Goal: Task Accomplishment & Management: Manage account settings

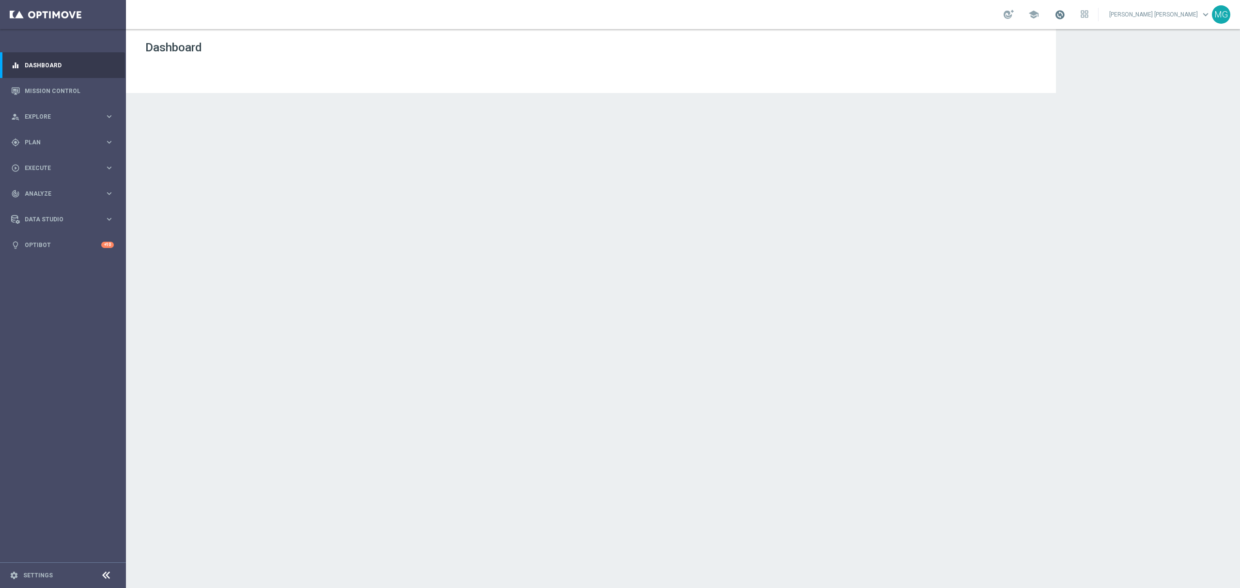
click at [1066, 14] on span at bounding box center [1060, 14] width 11 height 11
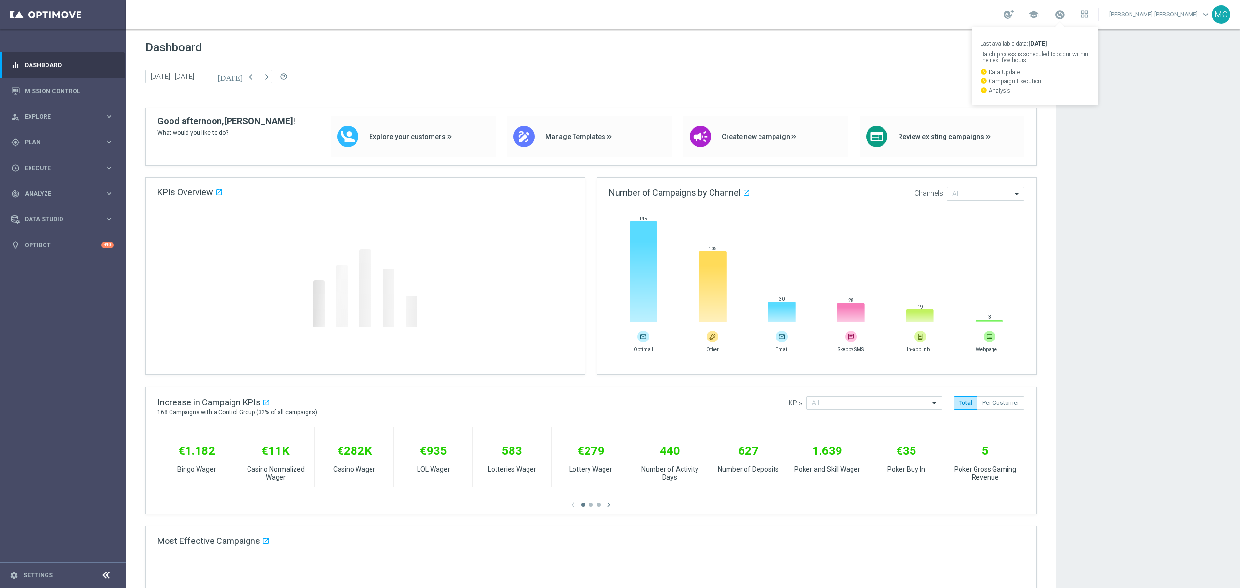
click at [1088, 243] on app-dashboard-grid "Dashboard [DATE] [DATE] - [DATE] arrow_back arrow_forward help_outline KPIs Ove…" at bounding box center [683, 591] width 1114 height 1125
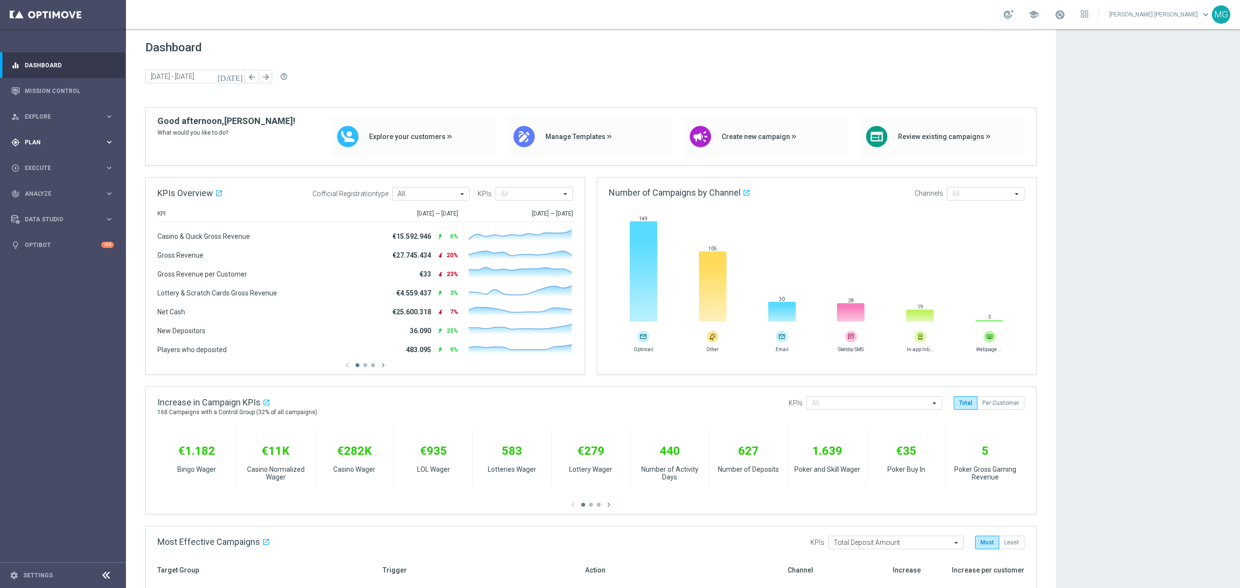
click at [51, 136] on div "gps_fixed Plan keyboard_arrow_right" at bounding box center [62, 142] width 125 height 26
click at [51, 160] on link "Target Groups" at bounding box center [63, 162] width 76 height 8
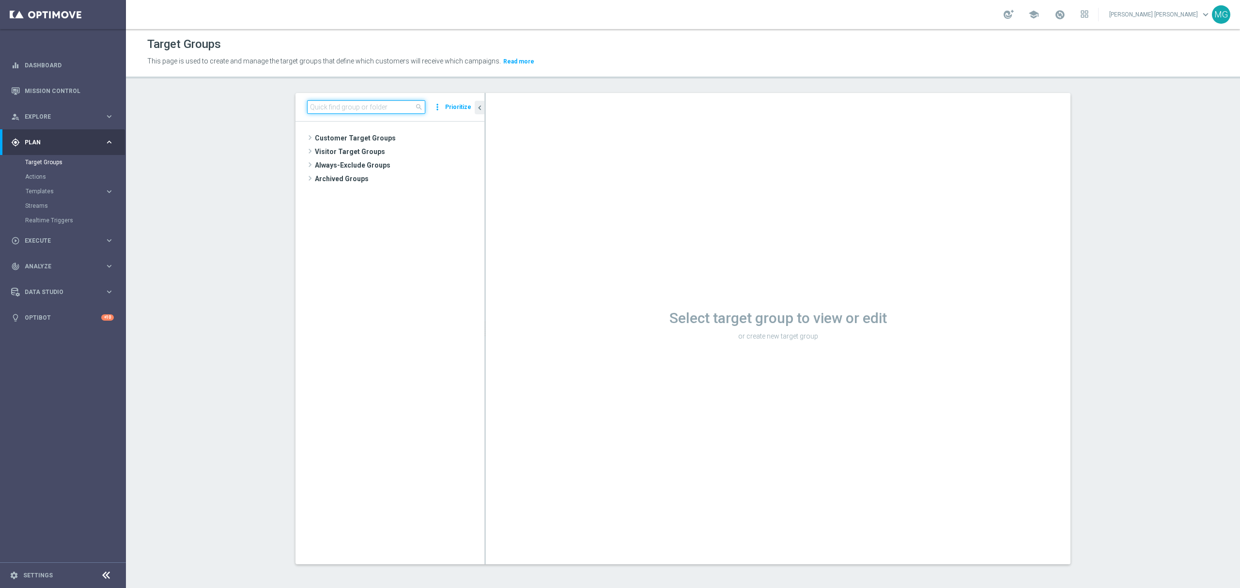
click at [355, 105] on input at bounding box center [366, 107] width 118 height 14
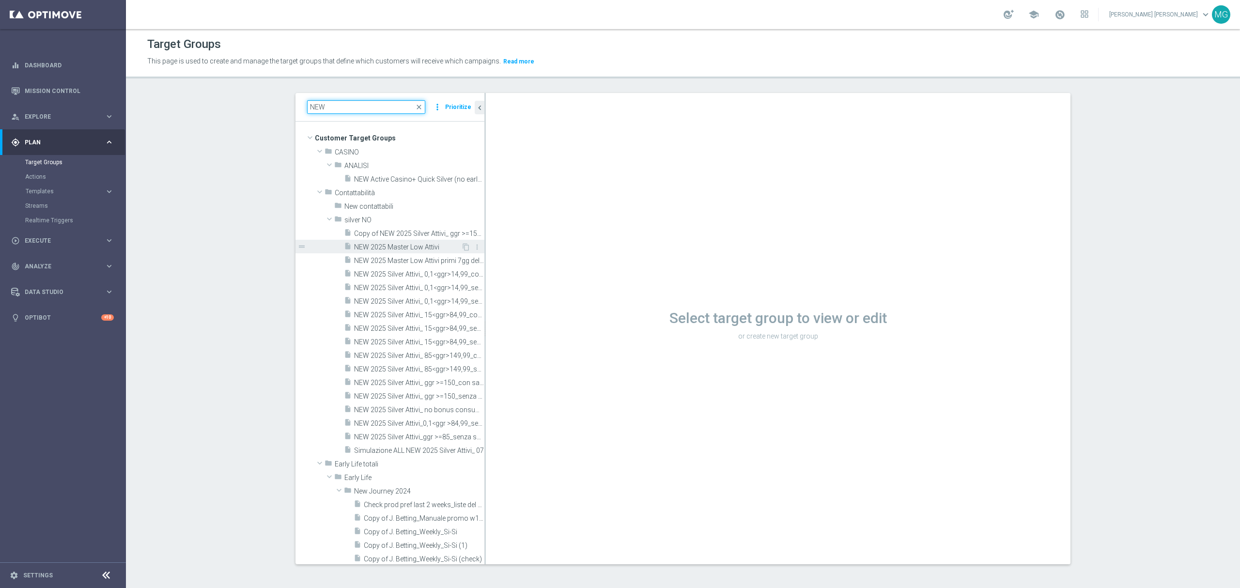
type input "NEW"
click at [386, 250] on span "NEW 2025 Master Low Attivi" at bounding box center [407, 247] width 107 height 8
click at [418, 249] on span "NEW 2025 Master Low Attivi" at bounding box center [407, 247] width 107 height 8
